Goal: Task Accomplishment & Management: Use online tool/utility

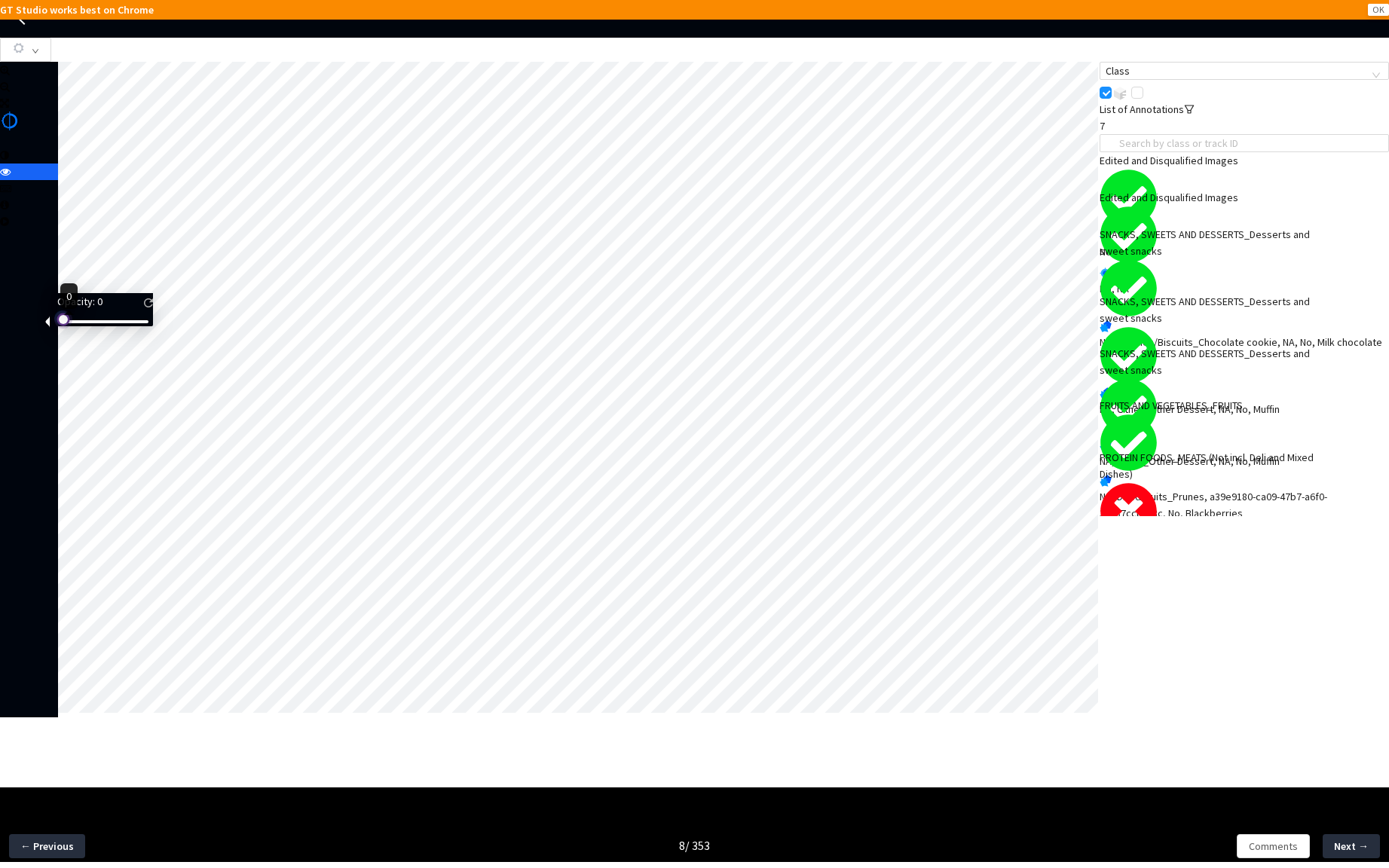
drag, startPoint x: 76, startPoint y: 332, endPoint x: 36, endPoint y: 332, distance: 40.0
click at [36, 332] on body "GT Studio works best on Chrome OK GT Studio All Projects Apple 2024 Food Annota…" at bounding box center [694, 434] width 1389 height 868
click at [1196, 482] on div "PROTEIN FOODS_MEATS (Not incl. Deli and Mixed Dishes)" at bounding box center [1215, 466] width 232 height 33
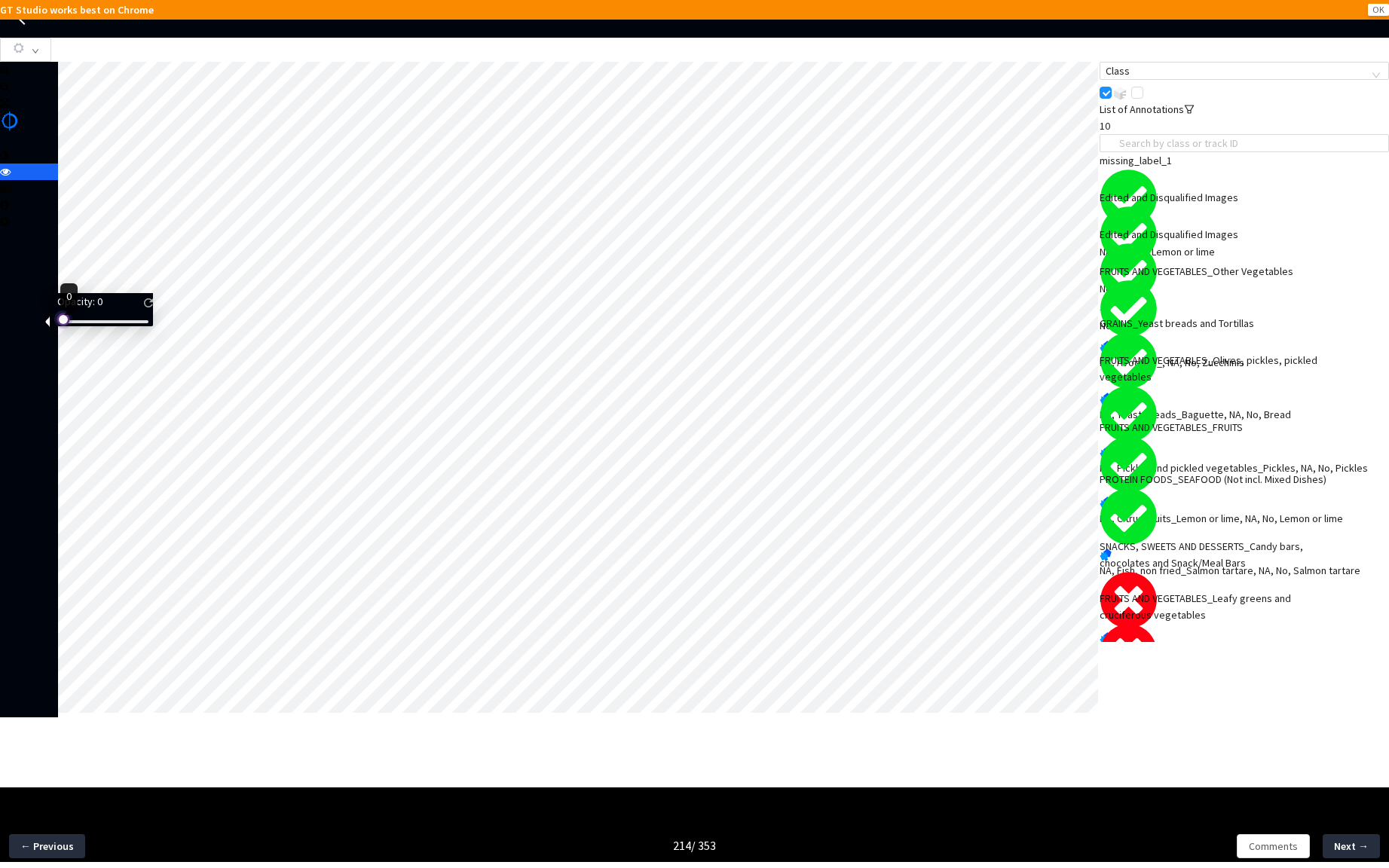
drag, startPoint x: 90, startPoint y: 332, endPoint x: 65, endPoint y: 333, distance: 25.0
click at [65, 322] on div at bounding box center [62, 319] width 8 height 8
click at [1202, 572] on div "SNACKS, SWEETS AND DESSERTS_Candy bars, chocolates and Snack/Meal Bars" at bounding box center [1215, 555] width 232 height 33
